Goal: Information Seeking & Learning: Compare options

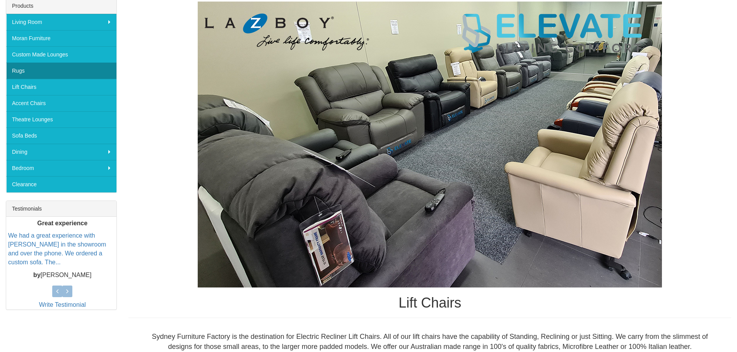
scroll to position [116, 0]
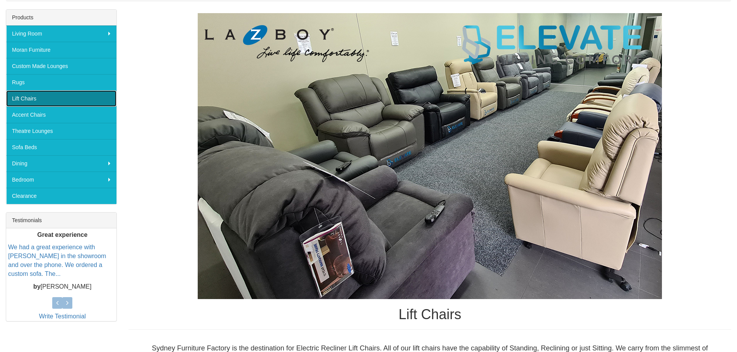
click at [18, 98] on link "Lift Chairs" at bounding box center [61, 99] width 110 height 16
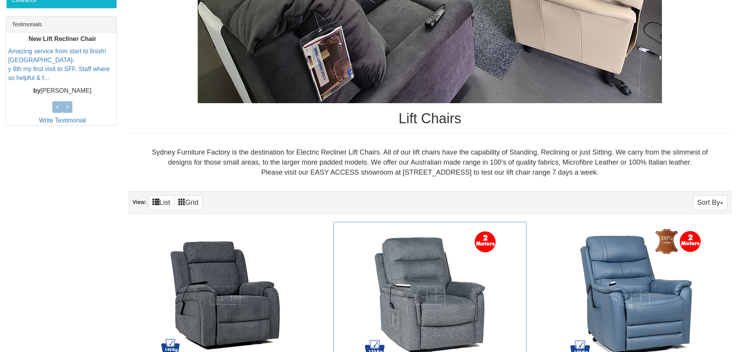
scroll to position [348, 0]
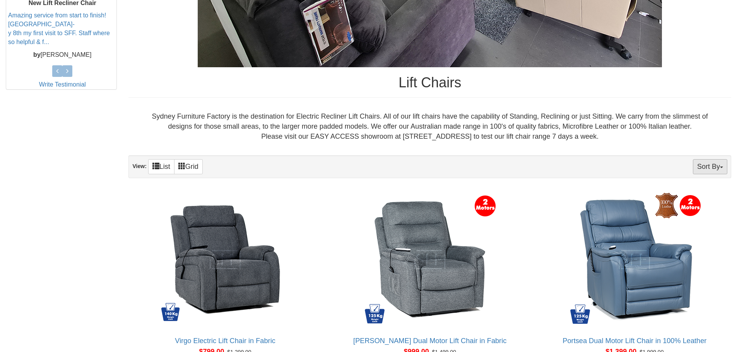
click at [698, 168] on button "Sort By" at bounding box center [710, 166] width 34 height 15
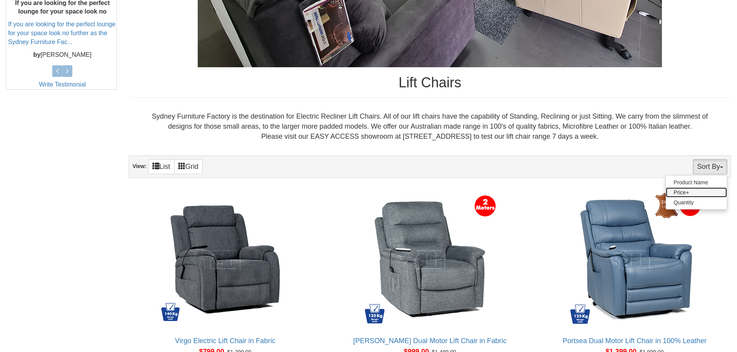
click at [678, 192] on link "Price+" at bounding box center [696, 193] width 61 height 10
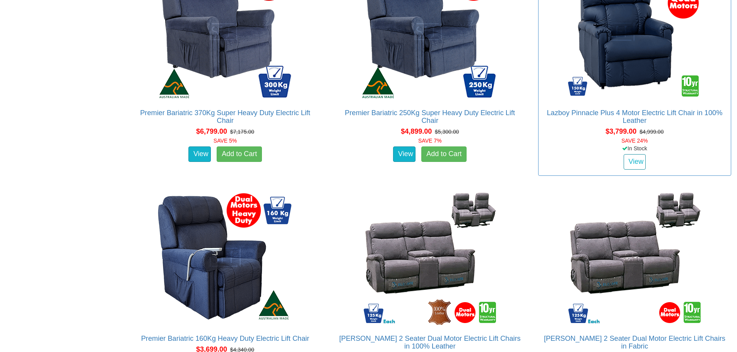
scroll to position [580, 0]
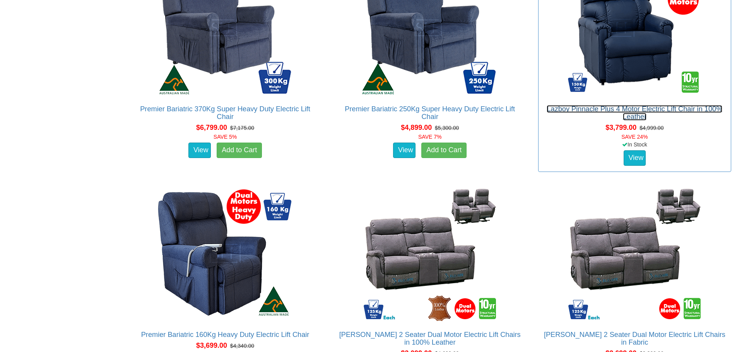
click at [611, 108] on link "Lazboy Pinnacle Plus 4 Motor Electric Lift Chair in 100% Leather" at bounding box center [635, 112] width 176 height 15
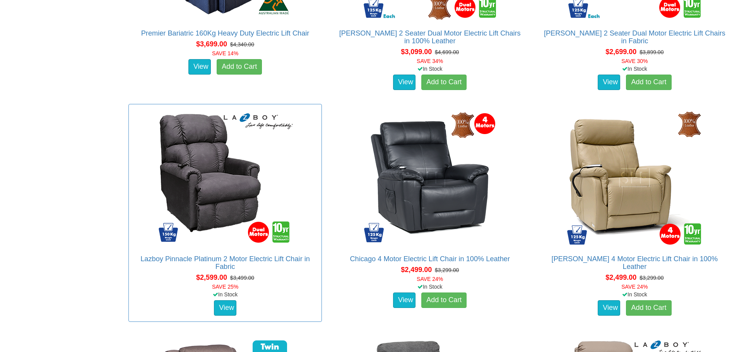
scroll to position [929, 0]
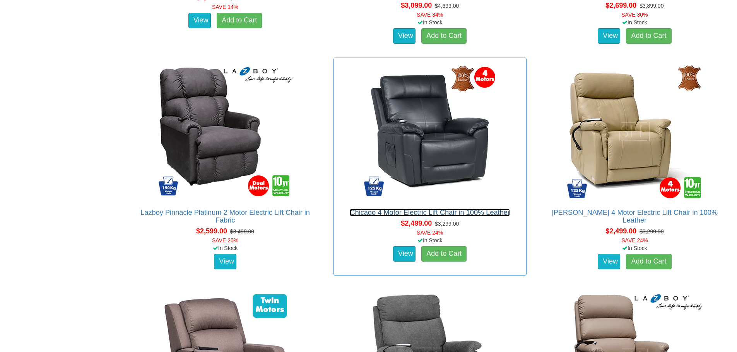
click at [410, 213] on link "Chicago 4 Motor Electric Lift Chair in 100% Leather" at bounding box center [430, 213] width 160 height 8
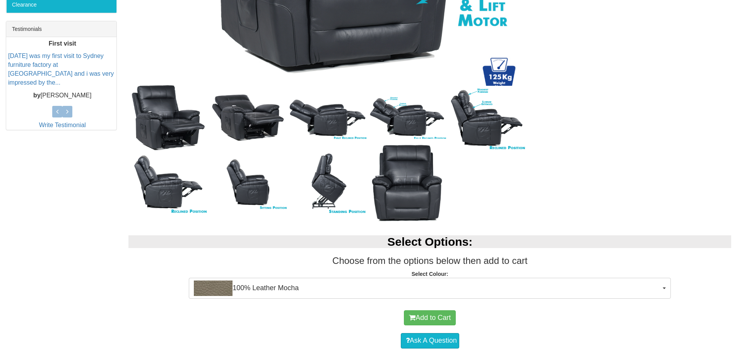
scroll to position [61, 0]
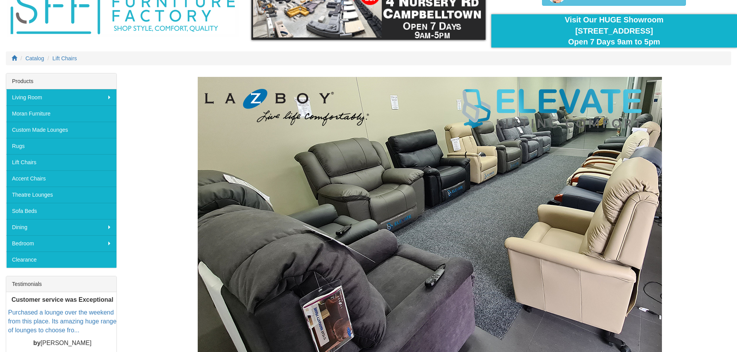
scroll to position [39, 0]
